Goal: Task Accomplishment & Management: Complete application form

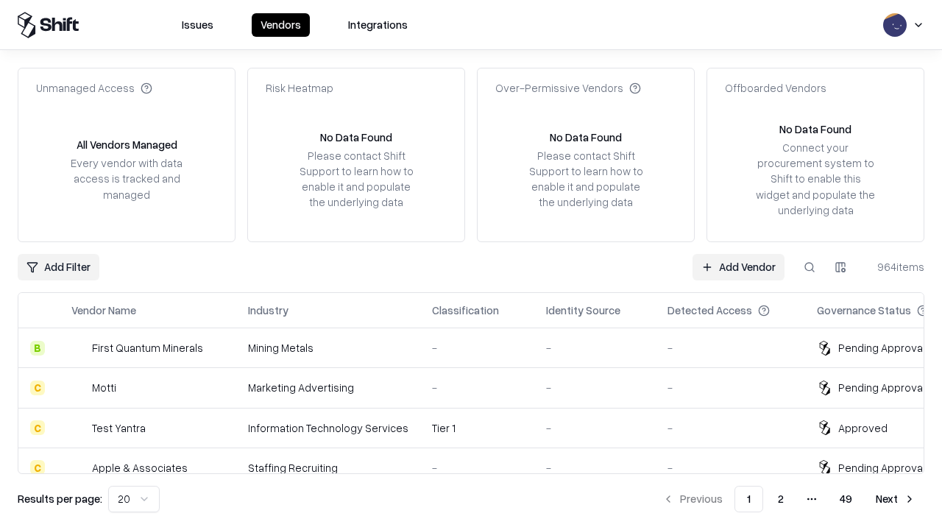
click at [738, 266] on link "Add Vendor" at bounding box center [738, 267] width 92 height 26
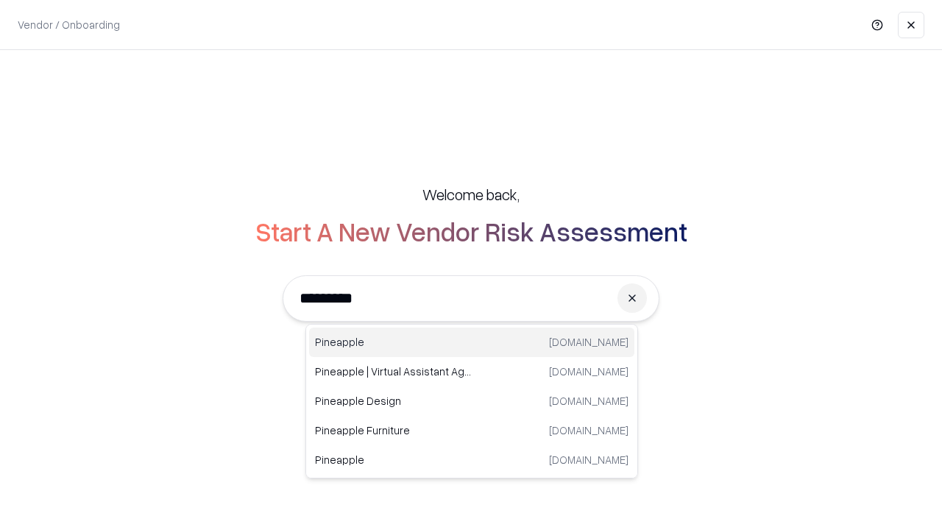
click at [472, 342] on div "Pineapple [DOMAIN_NAME]" at bounding box center [471, 341] width 325 height 29
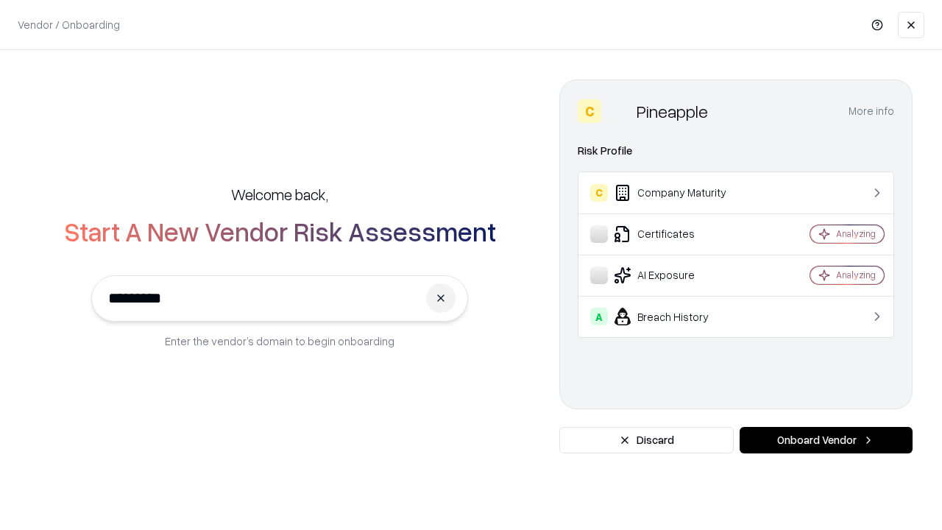
type input "*********"
click at [825, 440] on button "Onboard Vendor" at bounding box center [825, 440] width 173 height 26
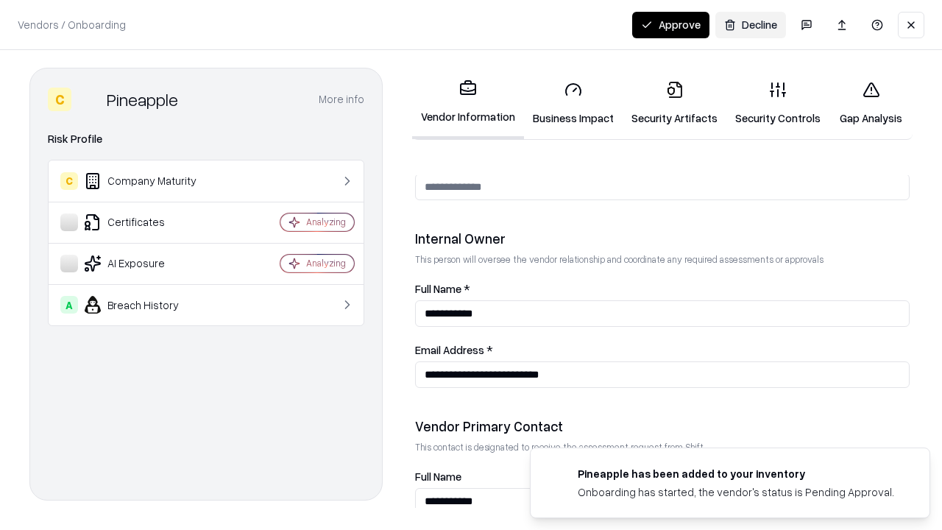
scroll to position [762, 0]
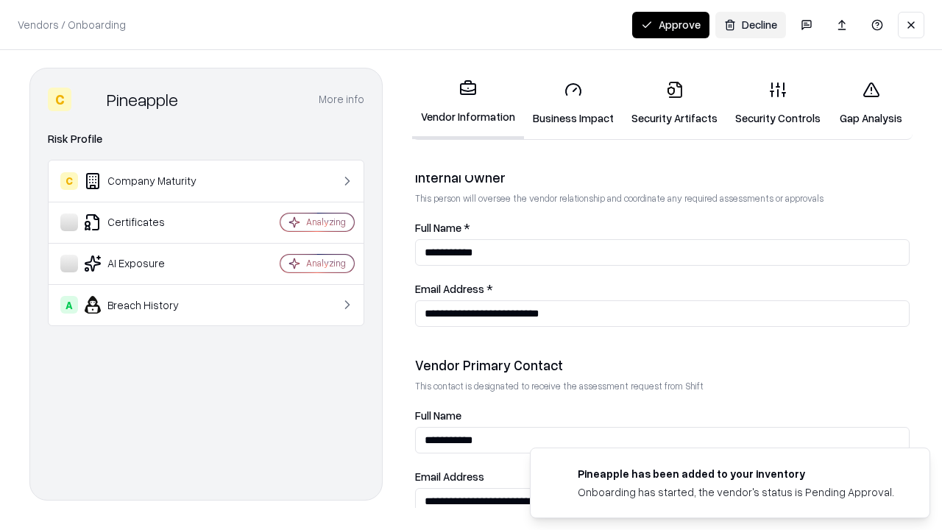
click at [573, 103] on link "Business Impact" at bounding box center [573, 103] width 99 height 68
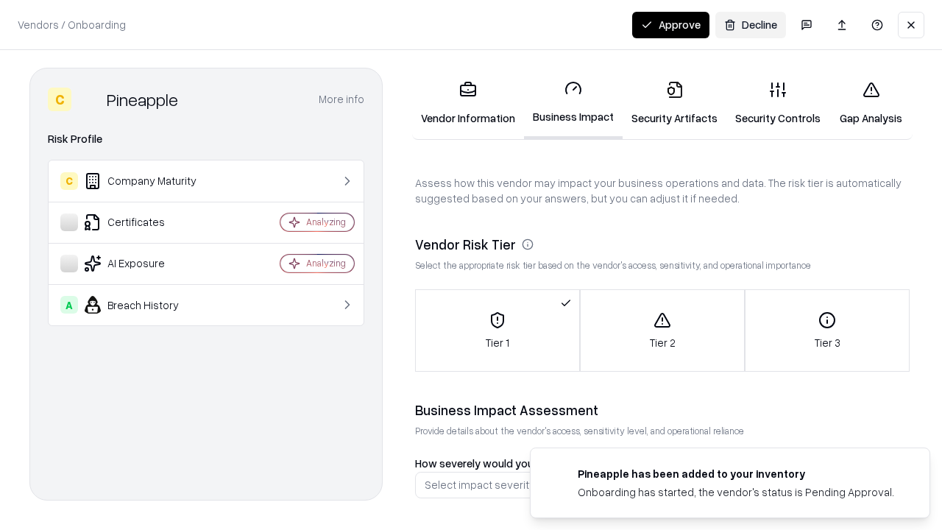
click at [674, 103] on link "Security Artifacts" at bounding box center [674, 103] width 104 height 68
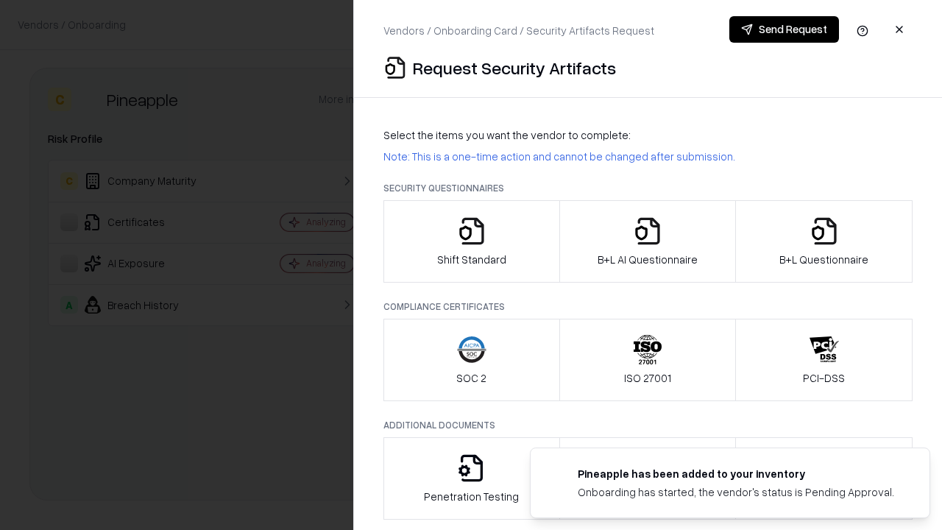
click at [471, 241] on icon "button" at bounding box center [471, 230] width 29 height 29
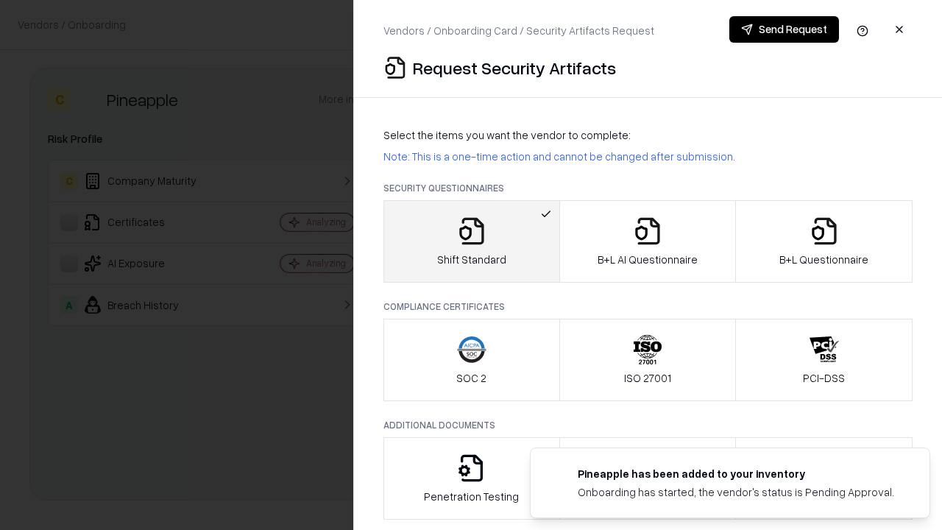
click at [783, 29] on button "Send Request" at bounding box center [784, 29] width 110 height 26
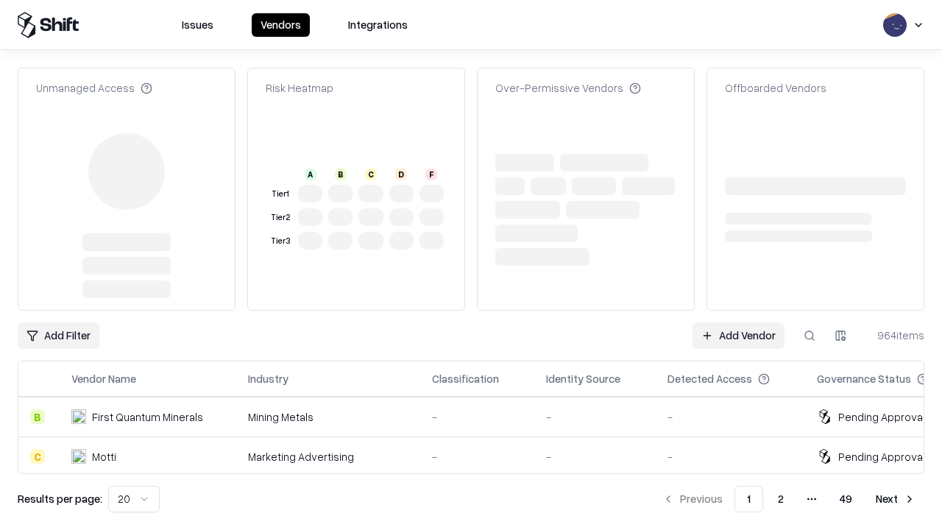
click at [738, 322] on link "Add Vendor" at bounding box center [738, 335] width 92 height 26
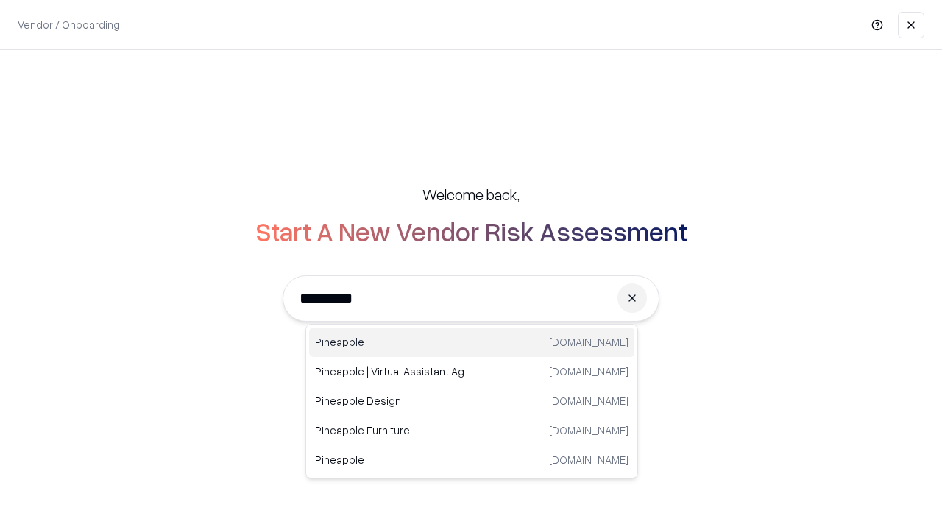
click at [472, 342] on div "Pineapple [DOMAIN_NAME]" at bounding box center [471, 341] width 325 height 29
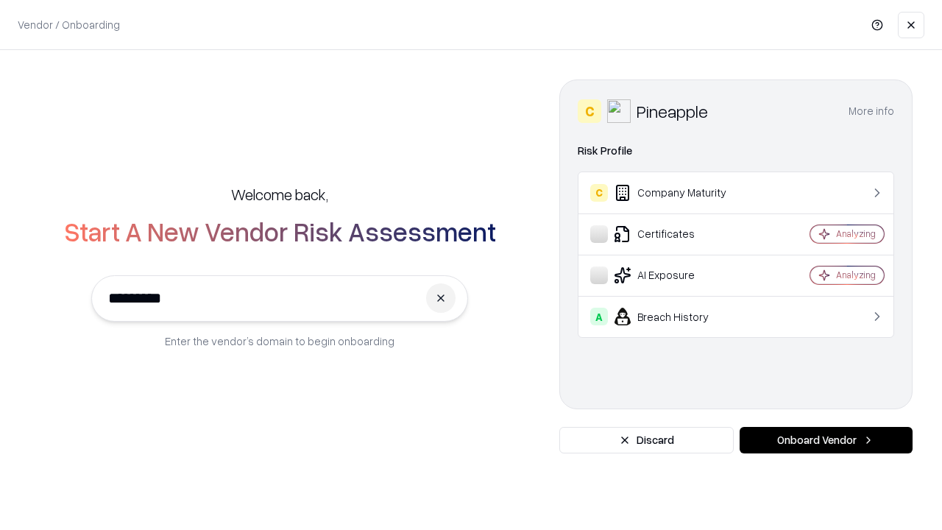
type input "*********"
click at [825, 440] on button "Onboard Vendor" at bounding box center [825, 440] width 173 height 26
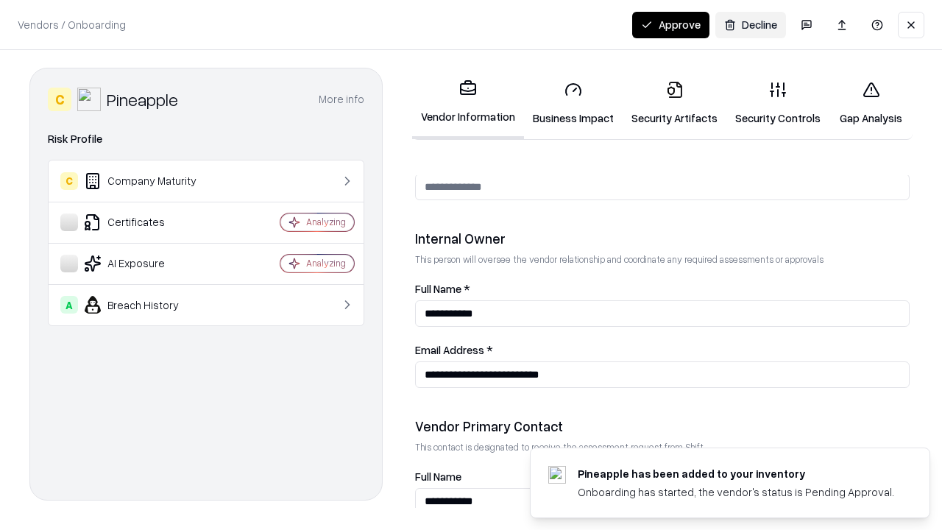
scroll to position [762, 0]
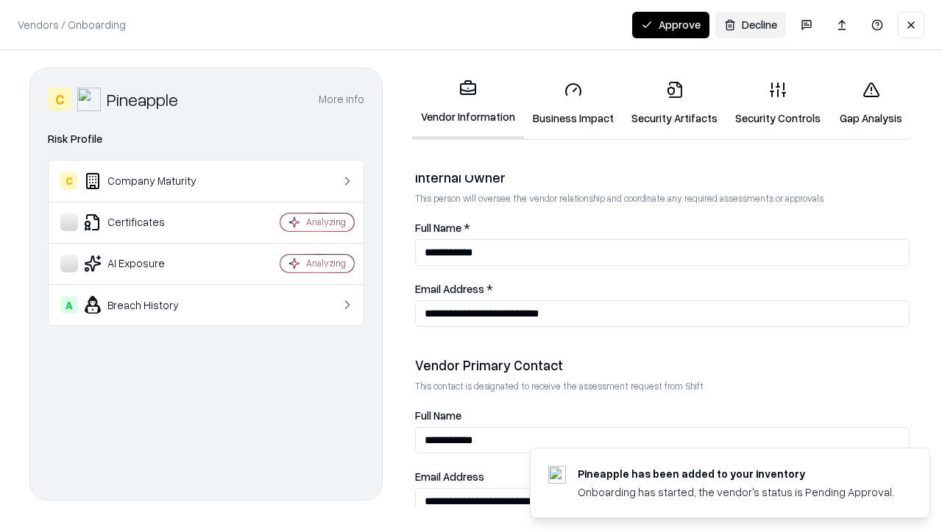
click at [670, 24] on button "Approve" at bounding box center [670, 25] width 77 height 26
